Goal: Obtain resource: Obtain resource

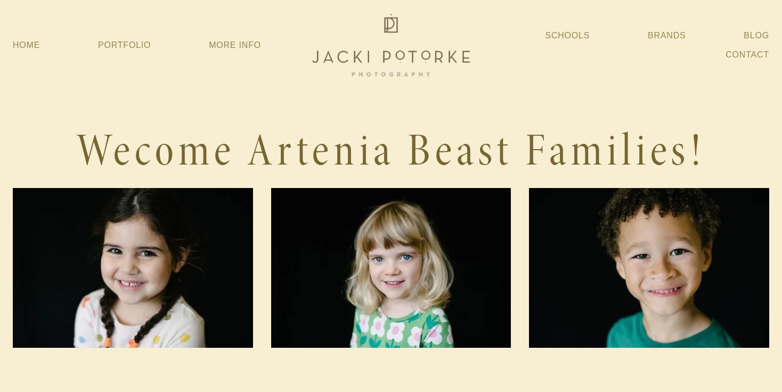
click at [388, 137] on h1 "Wecome Artenia Beast Families!" at bounding box center [391, 151] width 757 height 56
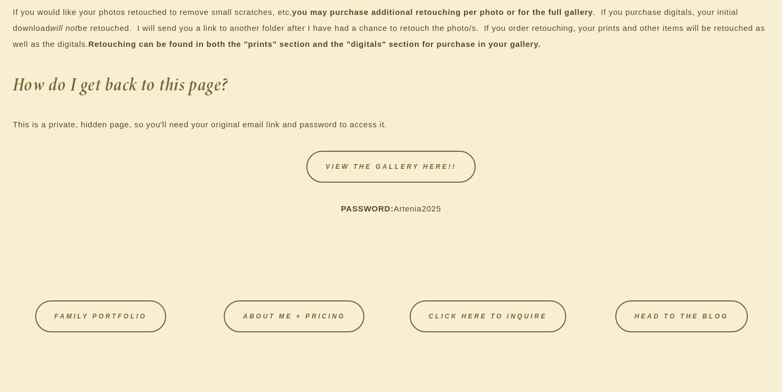
scroll to position [1918, 0]
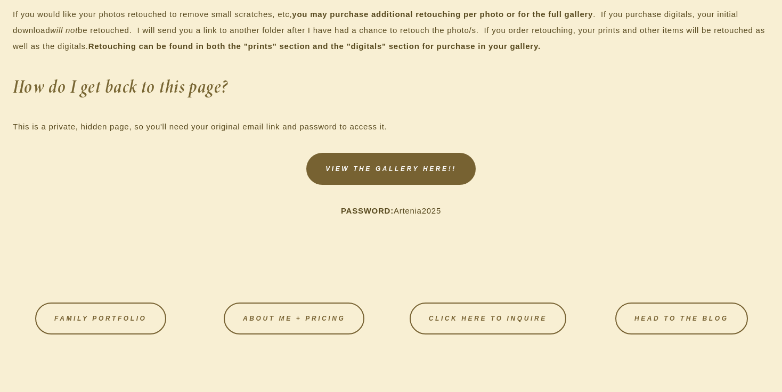
click at [430, 174] on link "VIEW THE GALLERY HERE!!" at bounding box center [390, 169] width 169 height 32
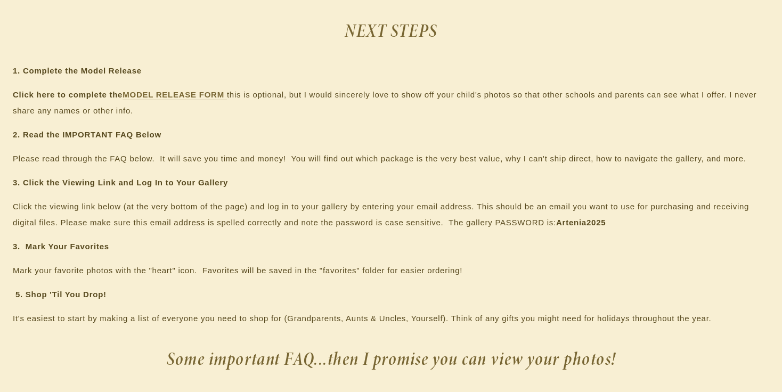
scroll to position [600, 0]
click at [204, 96] on strong "MODEL RELEASE FORM" at bounding box center [174, 95] width 102 height 9
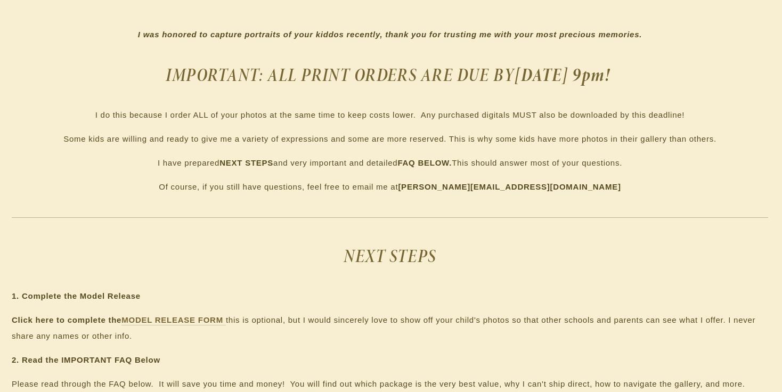
scroll to position [381, 1]
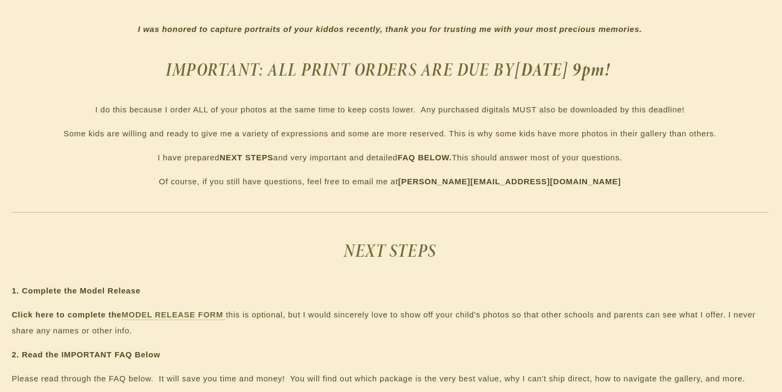
click at [520, 107] on p "I do this because I order ALL of your photos at the same time to keep costs low…" at bounding box center [390, 110] width 757 height 16
click at [528, 111] on p "I do this because I order ALL of your photos at the same time to keep costs low…" at bounding box center [390, 110] width 757 height 16
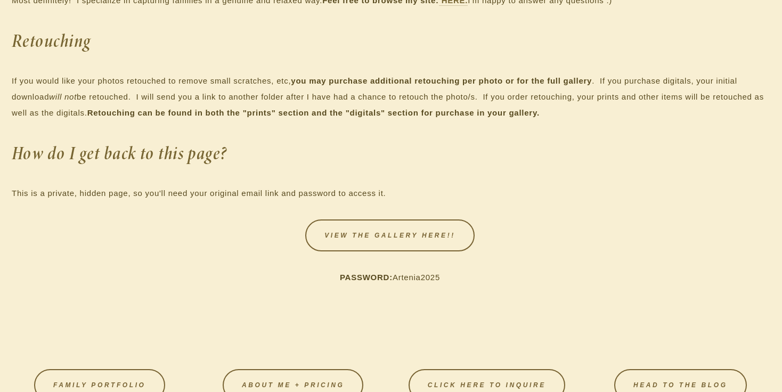
scroll to position [1852, 1]
